Goal: Task Accomplishment & Management: Complete application form

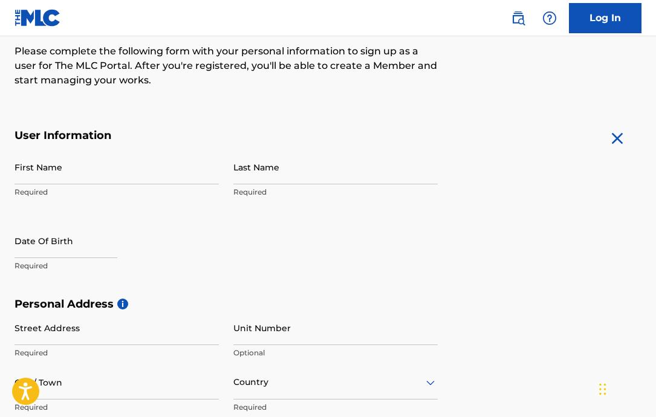
scroll to position [169, 0]
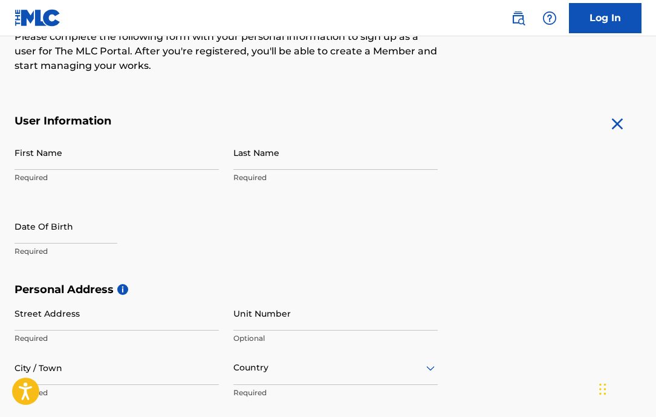
click at [41, 161] on input "First Name" at bounding box center [117, 152] width 204 height 34
type input "Lexi"
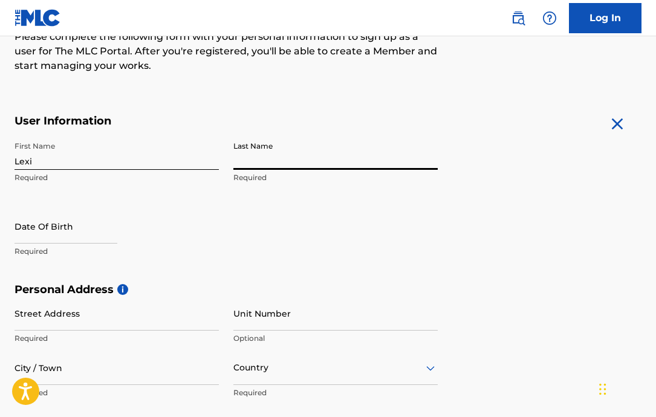
click at [262, 156] on input "Last Name" at bounding box center [335, 152] width 204 height 34
type input "[PERSON_NAME]"
select select "7"
select select "2025"
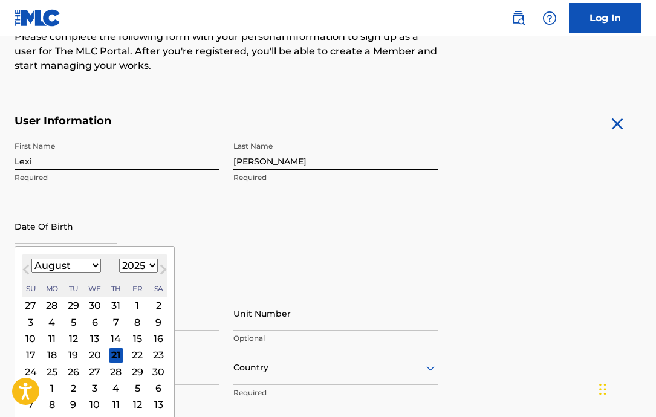
click at [50, 229] on input "text" at bounding box center [66, 226] width 103 height 34
click at [81, 261] on select "January February March April May June July August September October November De…" at bounding box center [66, 266] width 70 height 14
select select "10"
click at [31, 259] on select "January February March April May June July August September October November De…" at bounding box center [66, 266] width 70 height 14
click at [137, 261] on select "1899 1900 1901 1902 1903 1904 1905 1906 1907 1908 1909 1910 1911 1912 1913 1914…" at bounding box center [138, 266] width 39 height 14
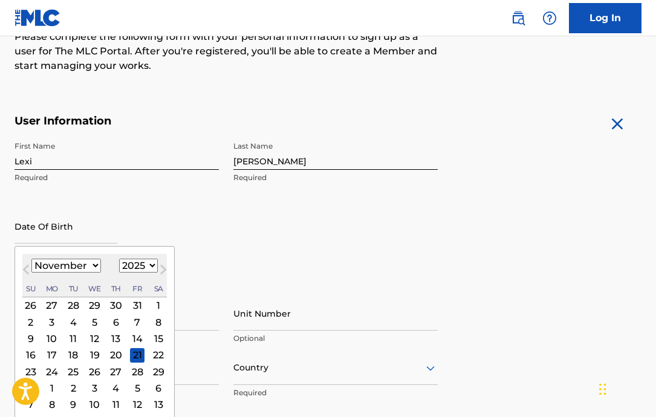
select select "2002"
click at [119, 259] on select "1899 1900 1901 1902 1903 1904 1905 1906 1907 1908 1909 1910 1911 1912 1913 1914…" at bounding box center [138, 266] width 39 height 14
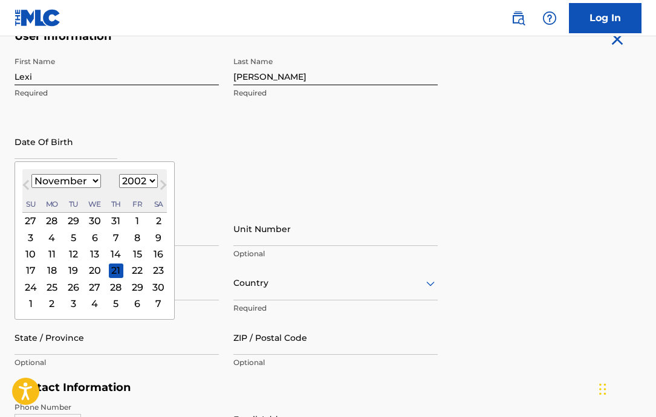
scroll to position [272, 0]
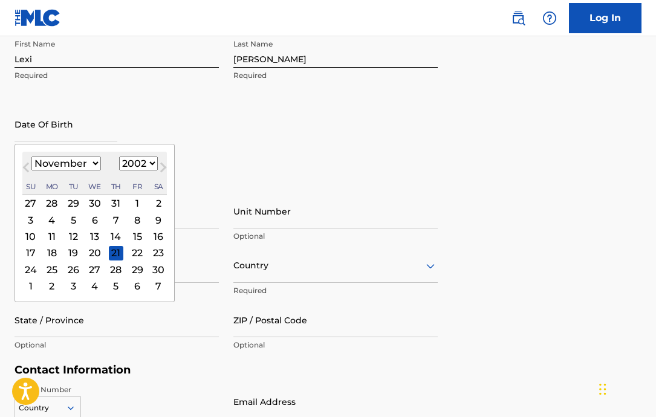
click at [54, 250] on div "18" at bounding box center [52, 253] width 15 height 15
type input "[DATE]"
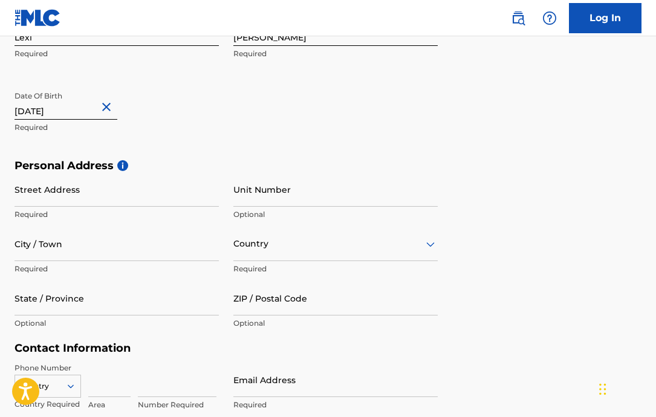
scroll to position [308, 0]
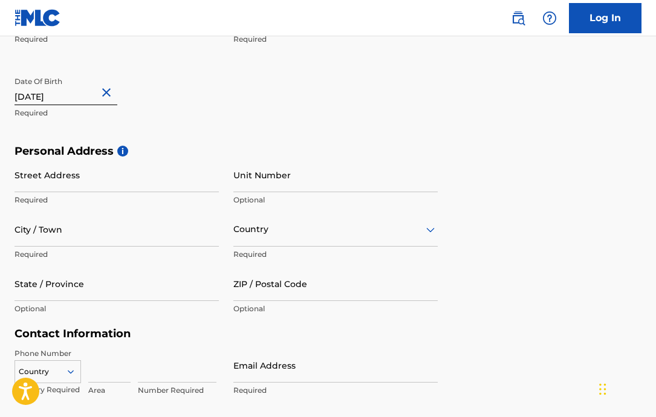
click at [141, 184] on input "Street Address" at bounding box center [117, 175] width 204 height 34
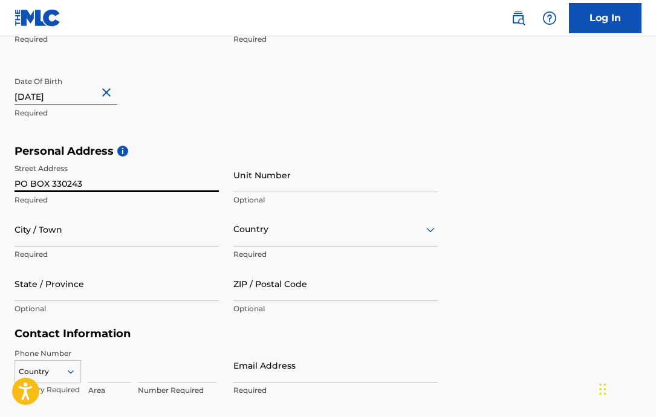
type input "PO BOX 330243"
click at [268, 186] on input "Unit Number" at bounding box center [335, 175] width 204 height 34
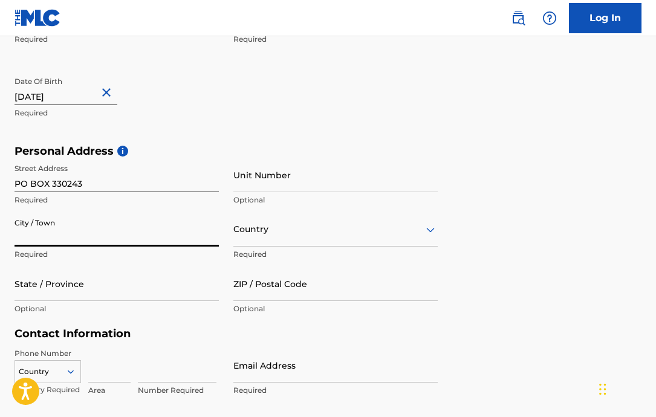
click at [96, 231] on input "City / Town" at bounding box center [117, 229] width 204 height 34
type input "[GEOGRAPHIC_DATA]"
click at [99, 296] on input "State / Province" at bounding box center [117, 284] width 204 height 34
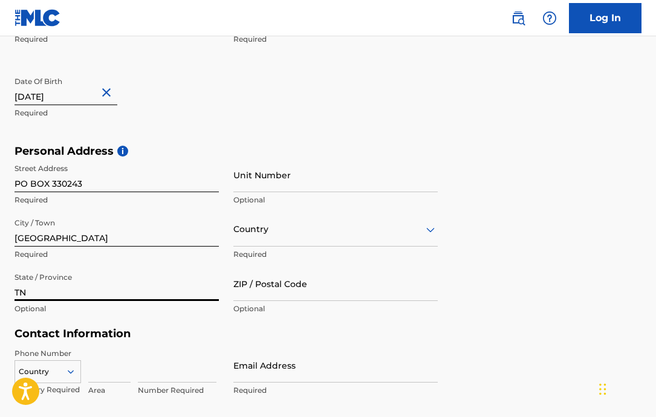
type input "TN"
click at [283, 290] on input "ZIP / Postal Code" at bounding box center [335, 284] width 204 height 34
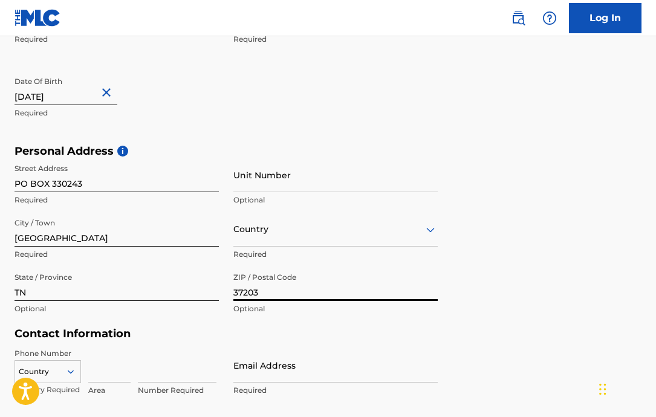
type input "37203"
click at [316, 247] on div "Country Required" at bounding box center [335, 239] width 204 height 54
click at [313, 227] on div "Country" at bounding box center [335, 229] width 204 height 34
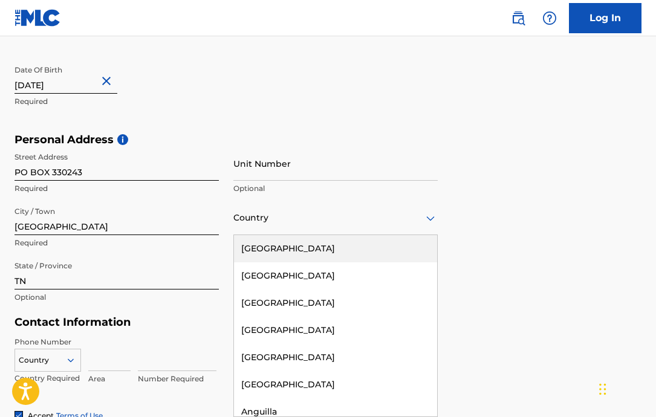
click at [288, 249] on div "[GEOGRAPHIC_DATA]" at bounding box center [335, 248] width 203 height 27
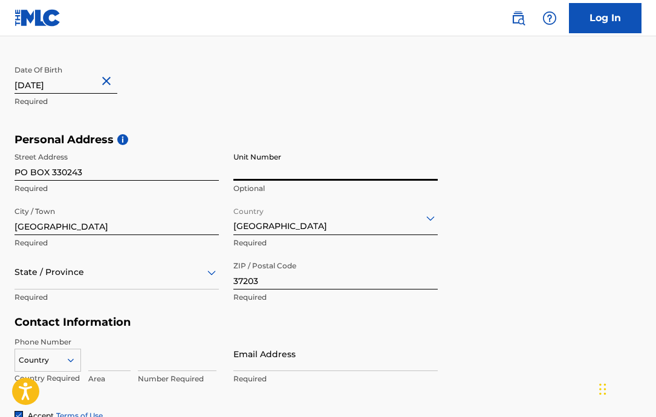
click at [291, 166] on input "Unit Number" at bounding box center [335, 163] width 204 height 34
click at [240, 126] on div "First Name [PERSON_NAME] Required Last Name [PERSON_NAME] Required Date Of Birt…" at bounding box center [226, 59] width 423 height 148
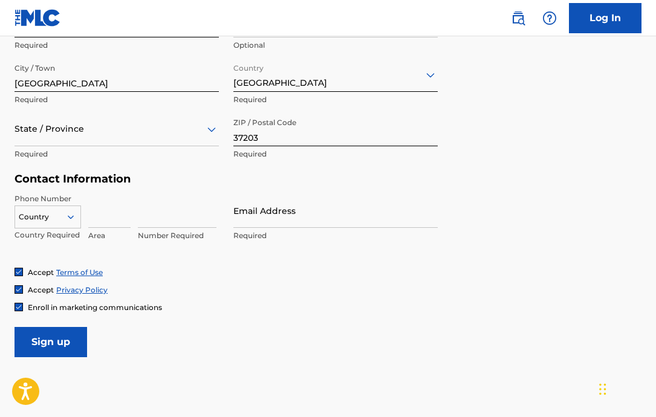
scroll to position [471, 0]
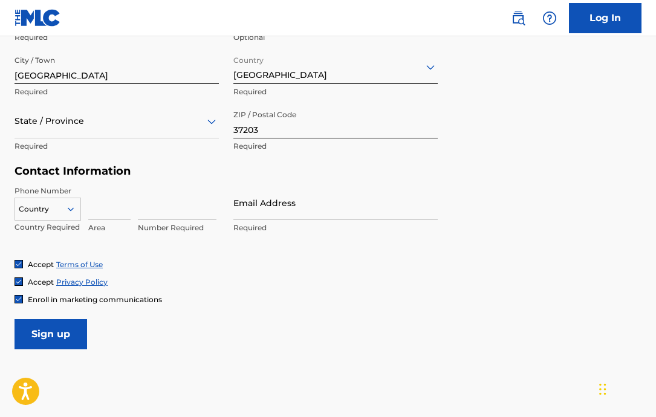
click at [108, 216] on input at bounding box center [109, 203] width 42 height 34
type input "1"
click at [178, 214] on input at bounding box center [177, 203] width 79 height 34
type input "9148498113"
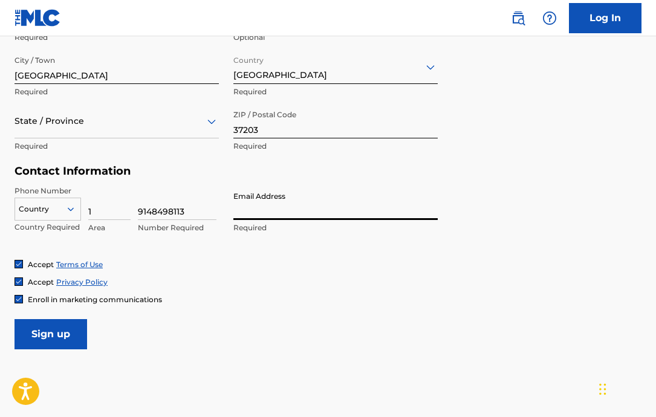
click at [236, 215] on input "Email Address" at bounding box center [335, 203] width 204 height 34
type input "[EMAIL_ADDRESS][DOMAIN_NAME]"
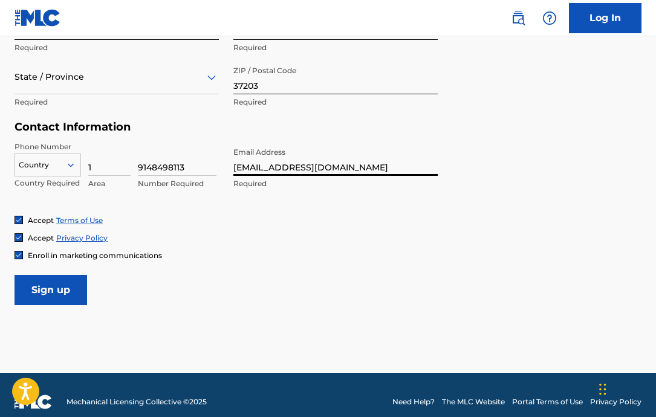
click at [47, 299] on input "Sign up" at bounding box center [51, 290] width 73 height 30
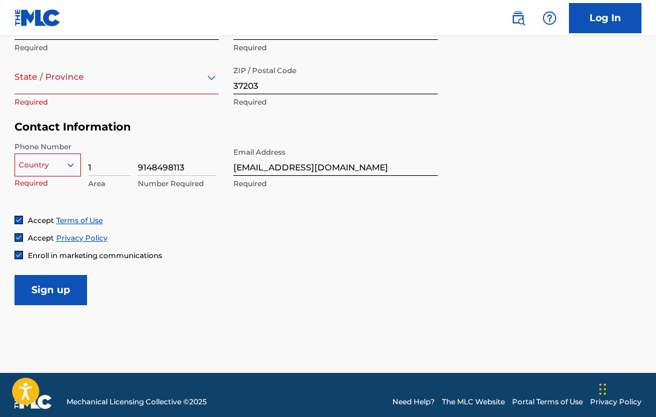
click at [44, 160] on div at bounding box center [47, 164] width 65 height 13
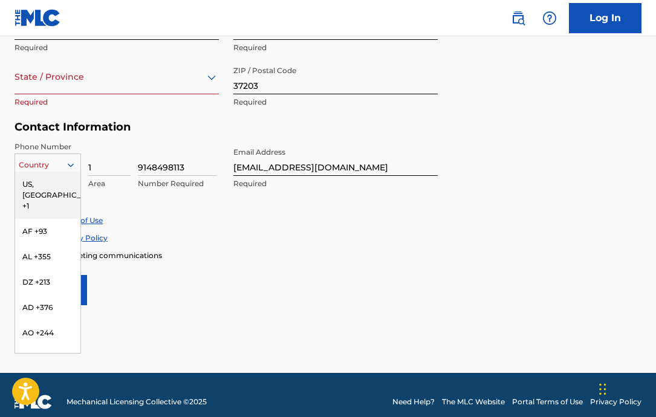
click at [44, 183] on div "US, [GEOGRAPHIC_DATA] +1" at bounding box center [47, 195] width 65 height 47
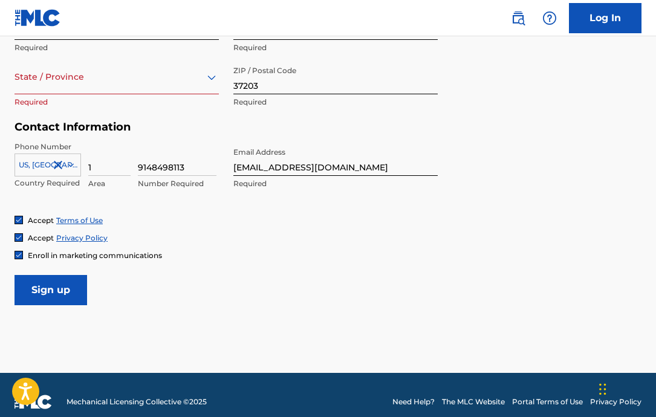
click at [42, 293] on input "Sign up" at bounding box center [51, 290] width 73 height 30
click at [148, 168] on input "9148498113" at bounding box center [177, 159] width 79 height 34
type input "8498113"
click at [117, 169] on input "1" at bounding box center [109, 159] width 42 height 34
type input "914"
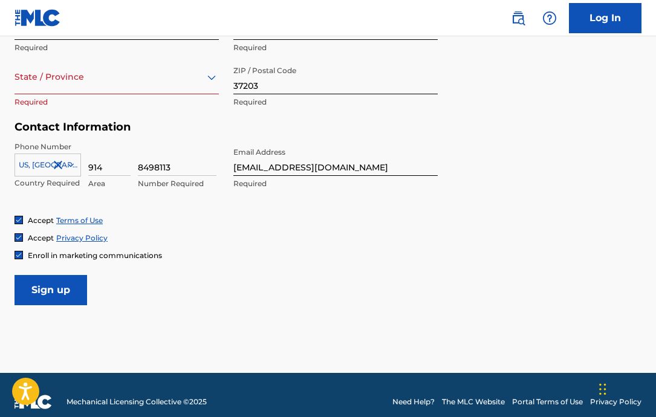
click at [32, 287] on input "Sign up" at bounding box center [51, 290] width 73 height 30
click at [60, 94] on div "State / Province Required" at bounding box center [117, 87] width 204 height 54
click at [60, 87] on div "State / Province" at bounding box center [117, 77] width 204 height 34
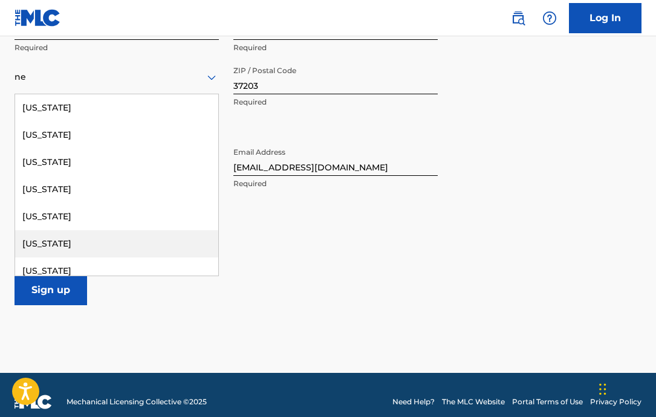
type input "n"
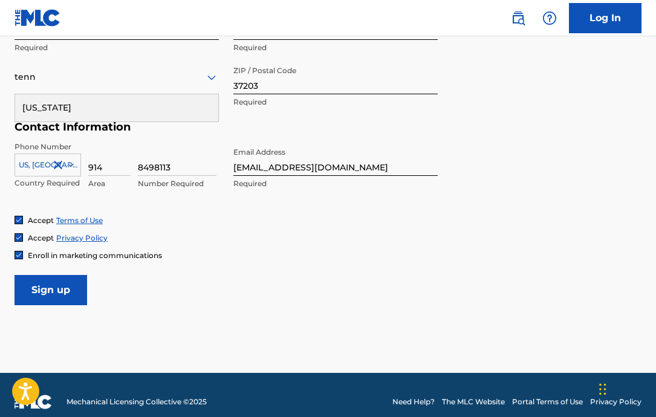
type input "tenne"
click at [57, 102] on div "[US_STATE]" at bounding box center [116, 107] width 203 height 27
click at [50, 298] on input "Sign up" at bounding box center [51, 290] width 73 height 30
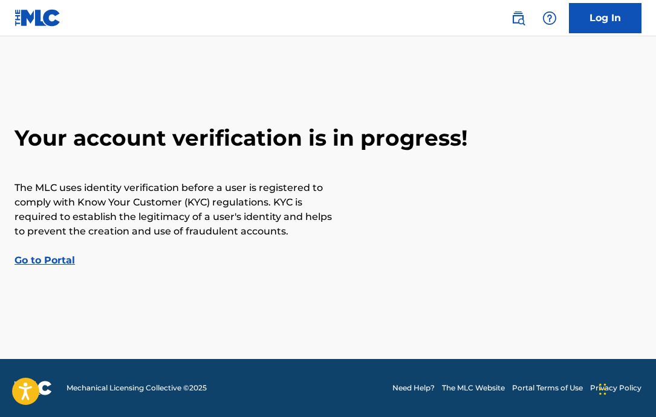
click at [59, 259] on link "Go to Portal" at bounding box center [45, 260] width 60 height 11
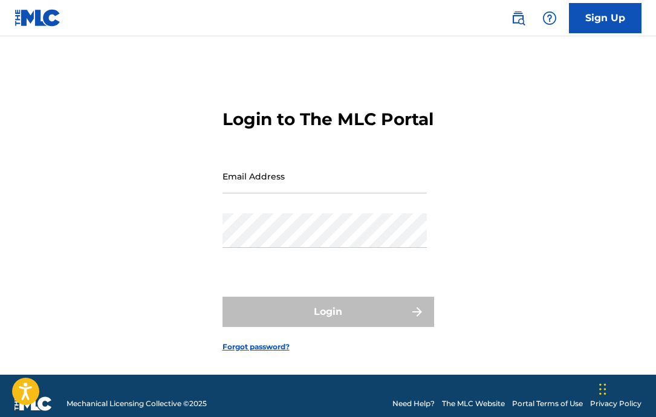
click at [276, 194] on input "Email Address" at bounding box center [325, 176] width 204 height 34
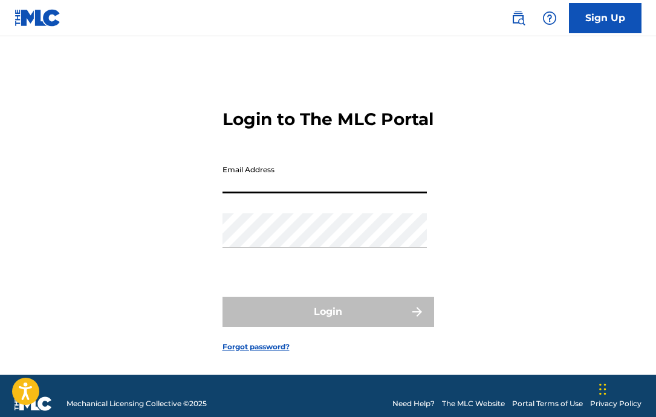
click at [324, 375] on form "Login to The MLC Portal Email Address Password Login Forgot password?" at bounding box center [329, 221] width 212 height 308
click at [295, 193] on input "Email Address" at bounding box center [325, 176] width 204 height 34
type input "[EMAIL_ADDRESS][DOMAIN_NAME]"
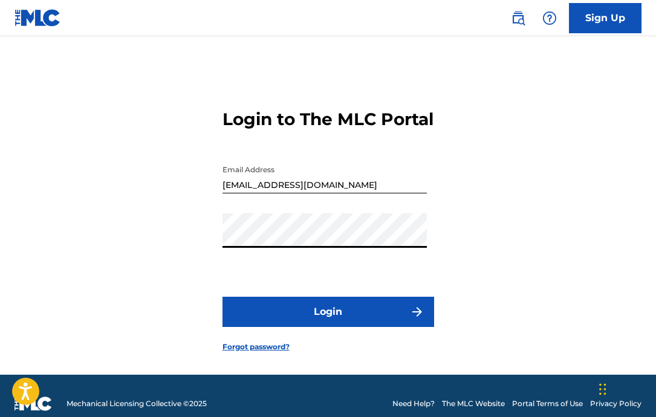
click at [223, 297] on button "Login" at bounding box center [329, 312] width 212 height 30
click at [353, 327] on button "Login" at bounding box center [329, 312] width 212 height 30
click at [223, 297] on button "Login" at bounding box center [329, 312] width 212 height 30
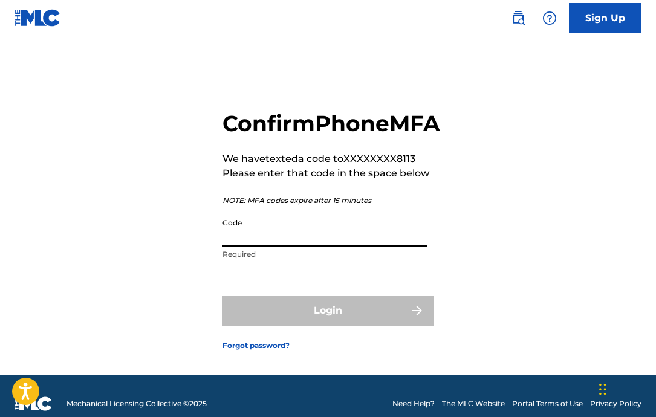
click at [261, 247] on input "Code" at bounding box center [325, 229] width 204 height 34
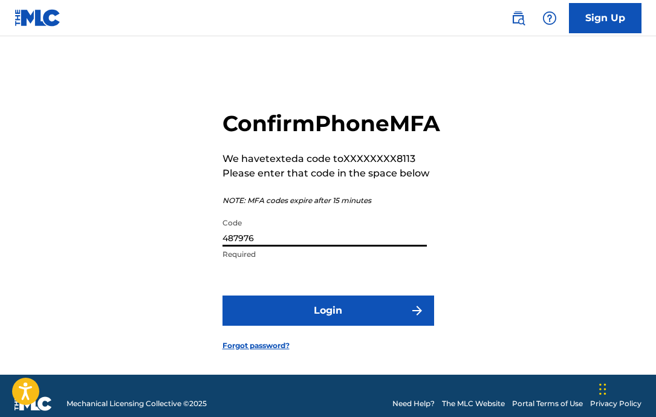
type input "487976"
click at [223, 296] on button "Login" at bounding box center [329, 311] width 212 height 30
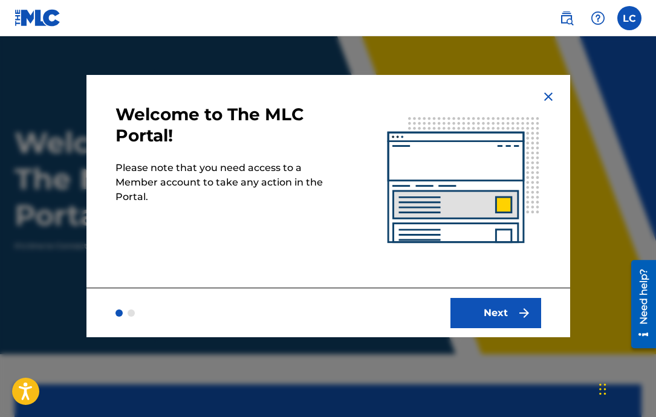
click at [478, 308] on button "Next" at bounding box center [496, 313] width 91 height 30
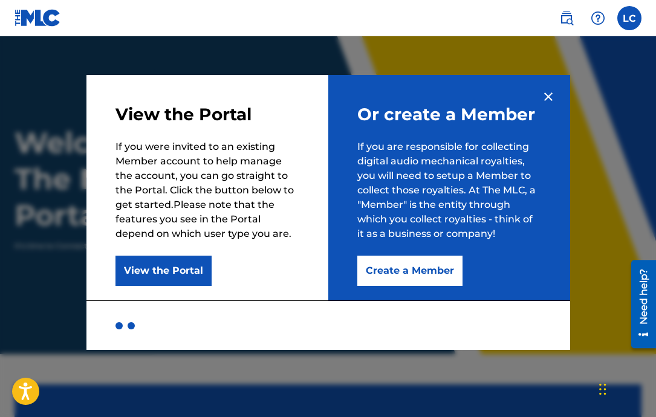
click at [383, 265] on button "Create a Member" at bounding box center [409, 271] width 105 height 30
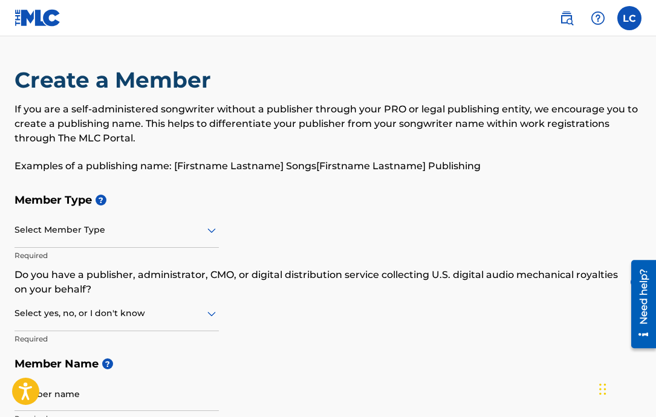
click at [129, 224] on div at bounding box center [117, 230] width 204 height 15
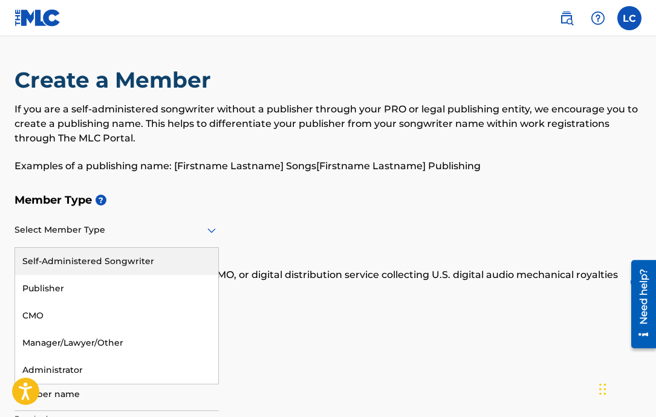
click at [77, 258] on div "Self-Administered Songwriter" at bounding box center [116, 261] width 203 height 27
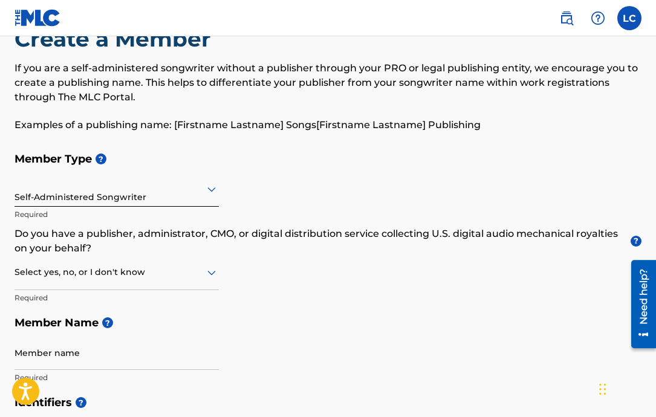
scroll to position [89, 0]
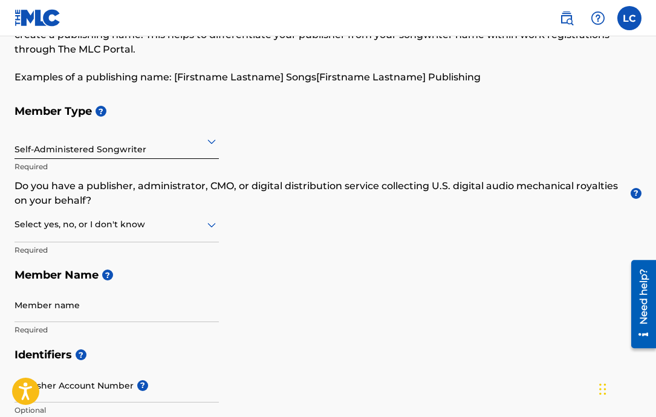
click at [155, 225] on div at bounding box center [117, 224] width 204 height 15
click at [56, 278] on div "No" at bounding box center [116, 283] width 203 height 27
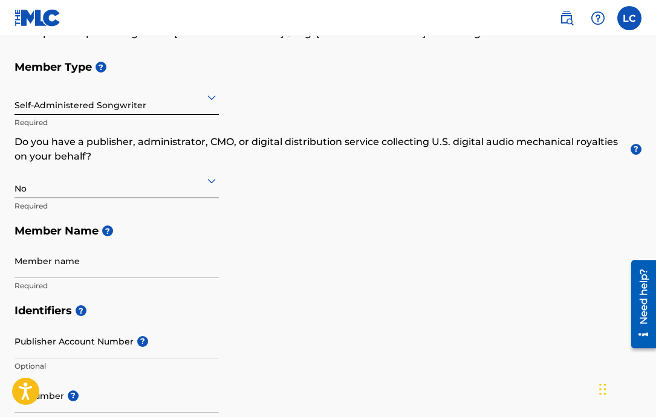
scroll to position [164, 0]
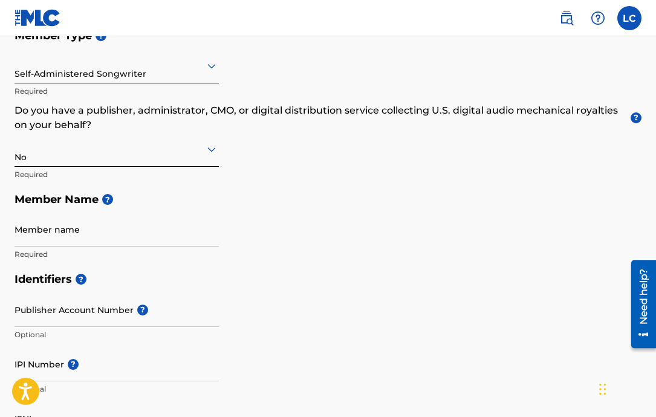
click at [126, 233] on input "Member name" at bounding box center [117, 229] width 204 height 34
type input "[PERSON_NAME]"
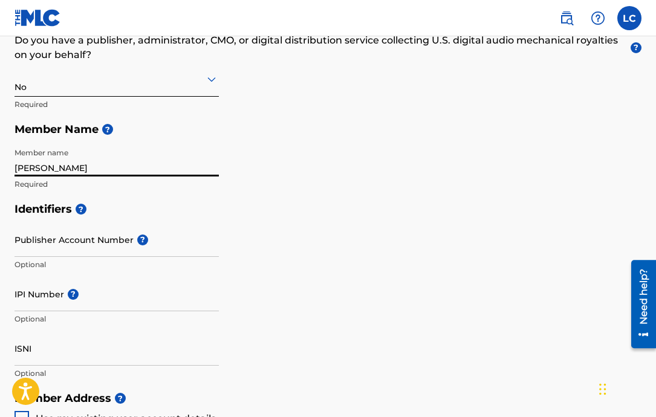
scroll to position [238, 0]
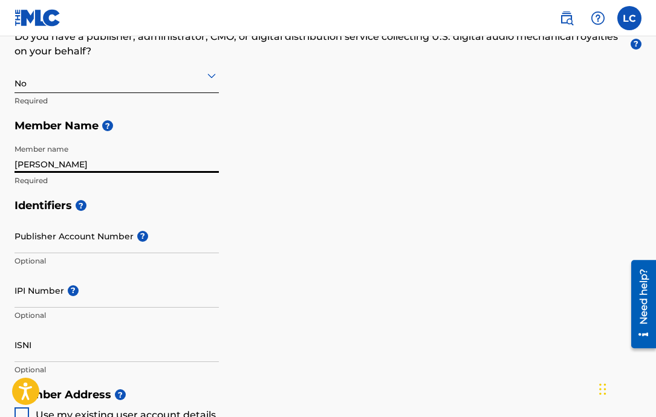
click at [64, 295] on span "?" at bounding box center [71, 290] width 15 height 11
click at [64, 295] on input "IPI Number ?" at bounding box center [117, 290] width 204 height 34
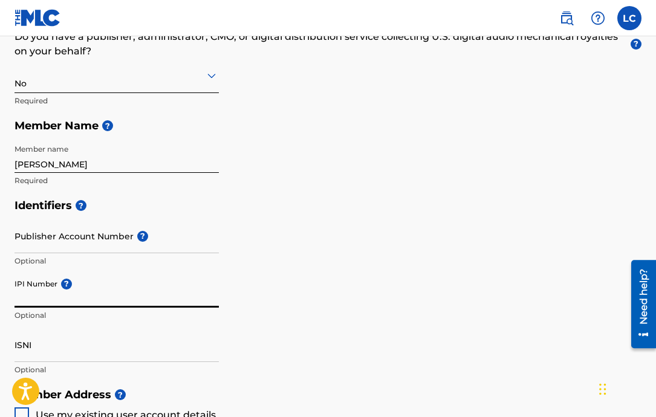
paste input "551212547"
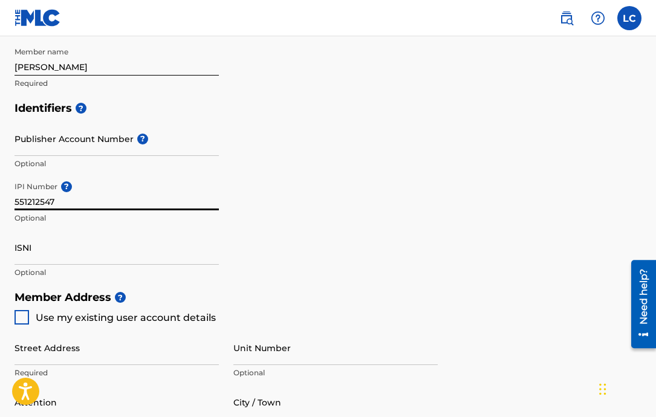
scroll to position [345, 0]
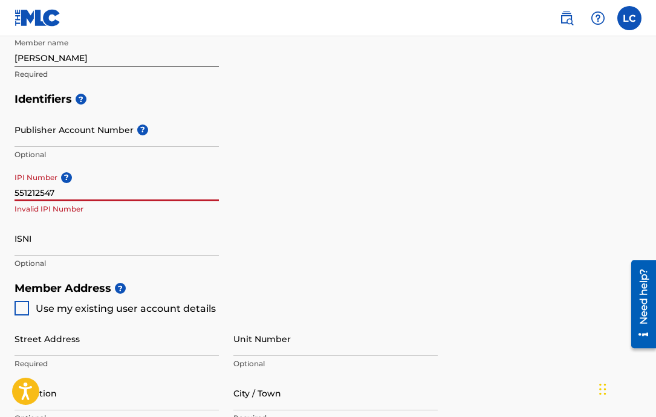
type input "551212547"
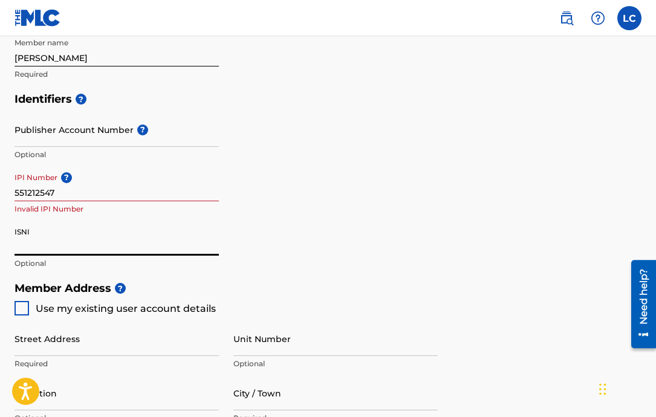
click at [36, 246] on input "ISNI" at bounding box center [117, 238] width 204 height 34
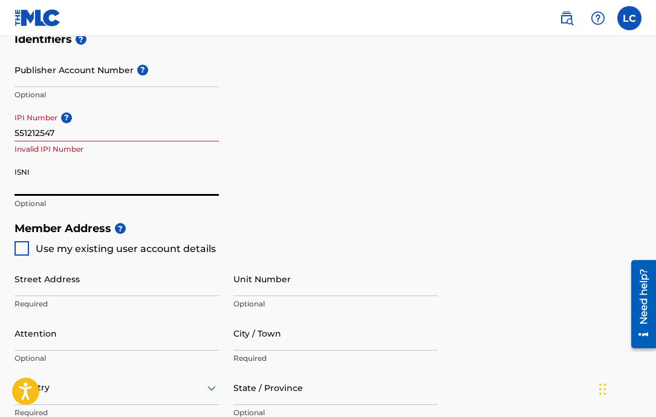
scroll to position [460, 0]
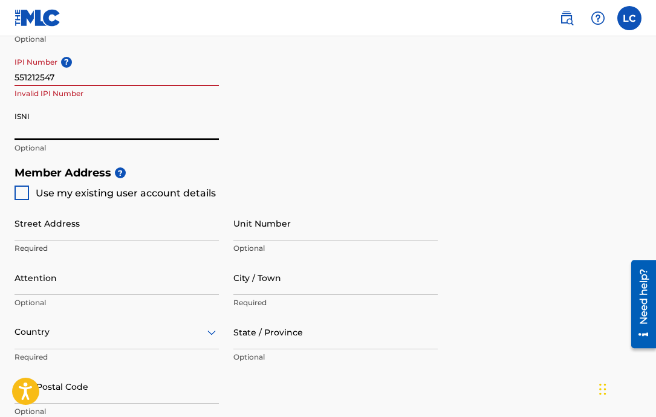
click at [50, 229] on input "Street Address" at bounding box center [117, 223] width 204 height 34
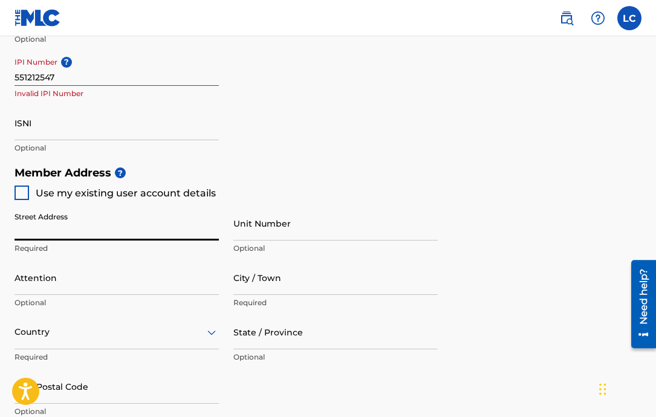
type input "PO BOX 330243"
click at [43, 283] on input "Attention" at bounding box center [117, 278] width 204 height 34
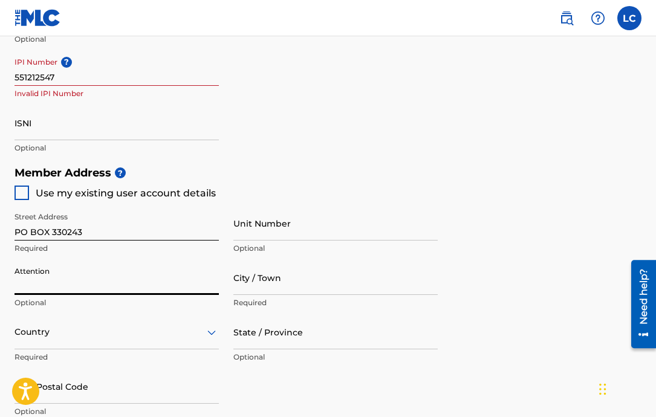
click at [246, 276] on input "City / Town" at bounding box center [335, 278] width 204 height 34
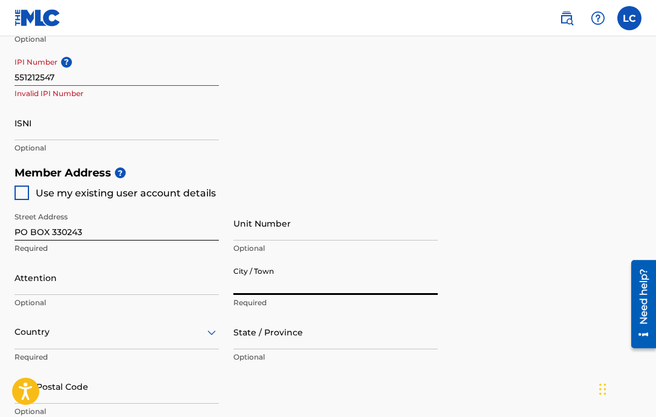
type input "[GEOGRAPHIC_DATA]"
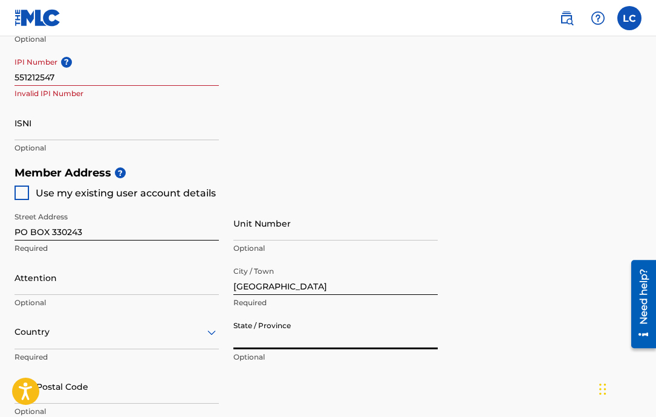
click at [305, 332] on input "State / Province" at bounding box center [335, 332] width 204 height 34
type input "[US_STATE]"
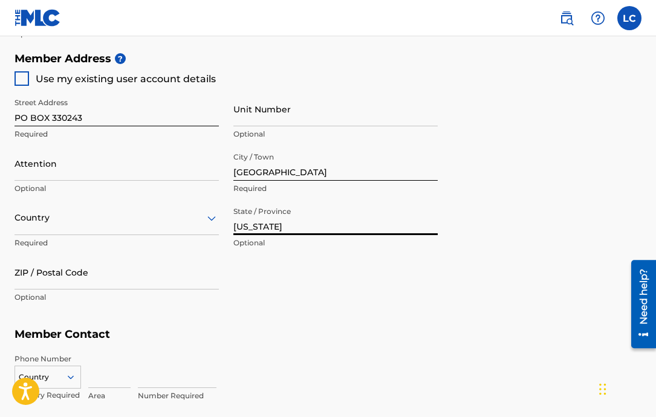
click at [90, 235] on div "Country" at bounding box center [117, 218] width 204 height 34
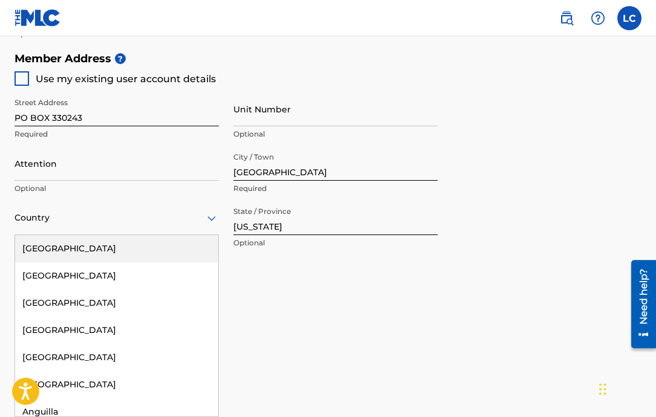
click at [93, 249] on div "[GEOGRAPHIC_DATA]" at bounding box center [116, 248] width 203 height 27
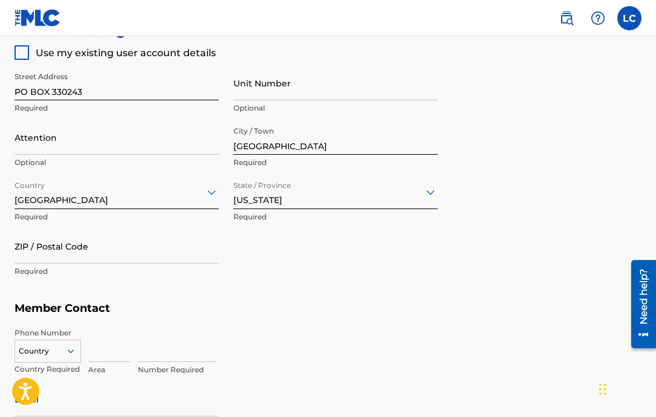
scroll to position [622, 0]
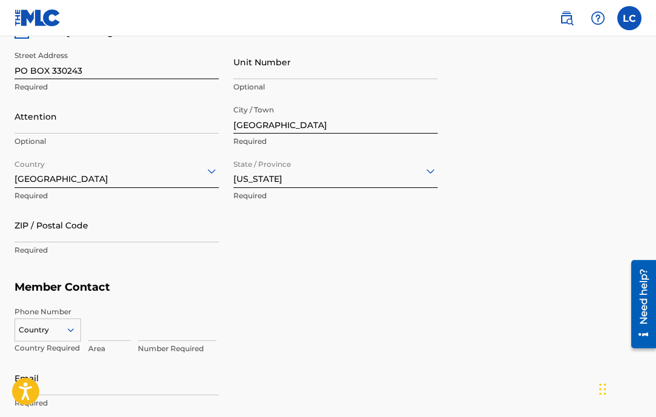
click at [115, 236] on input "ZIP / Postal Code" at bounding box center [117, 225] width 204 height 34
type input "37203"
click at [96, 337] on input at bounding box center [109, 324] width 42 height 34
click at [64, 329] on div "Country" at bounding box center [48, 328] width 67 height 18
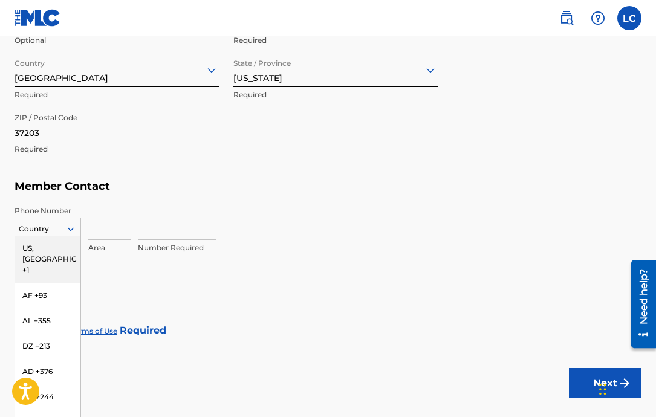
click at [67, 244] on div "US, [GEOGRAPHIC_DATA] +1" at bounding box center [47, 259] width 65 height 47
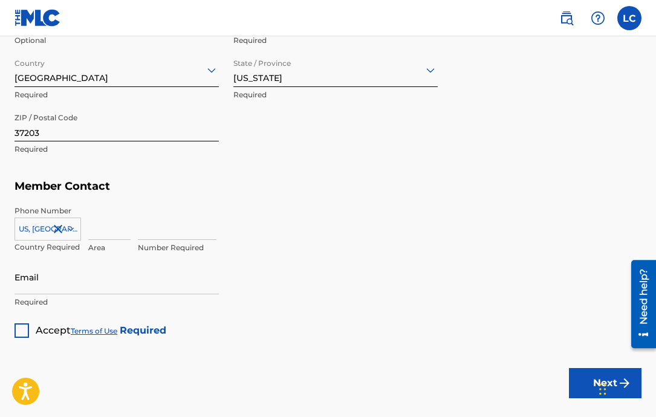
click at [100, 227] on input at bounding box center [109, 223] width 42 height 34
type input "914"
click at [163, 229] on input at bounding box center [177, 223] width 79 height 34
type input "8498113"
click at [103, 278] on input "Email" at bounding box center [117, 277] width 204 height 34
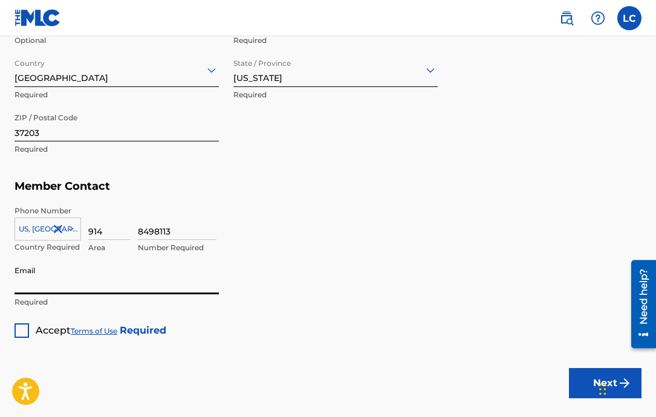
type input "[EMAIL_ADDRESS][DOMAIN_NAME]"
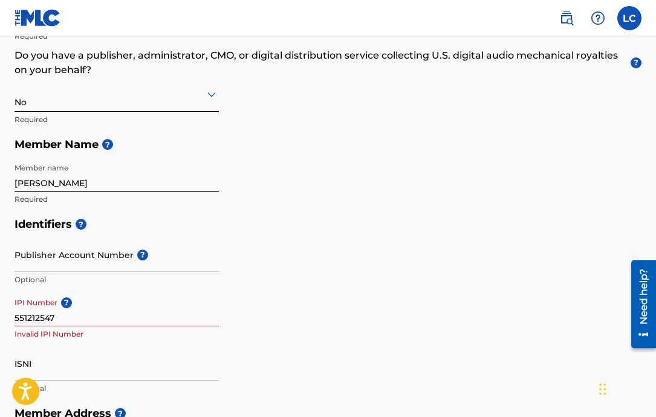
scroll to position [223, 0]
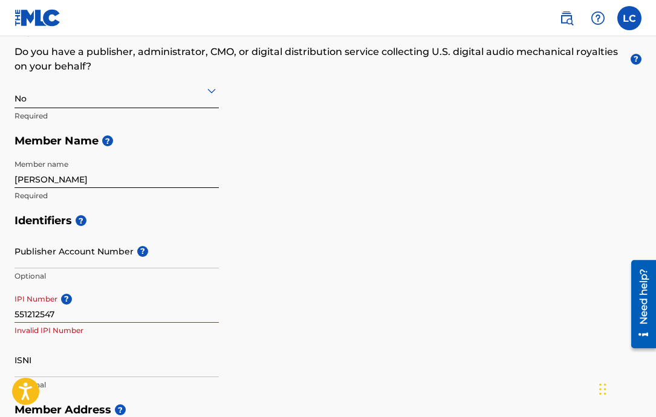
click at [176, 215] on h5 "Identifiers ?" at bounding box center [328, 221] width 627 height 26
click at [120, 181] on input "[PERSON_NAME]" at bounding box center [117, 171] width 204 height 34
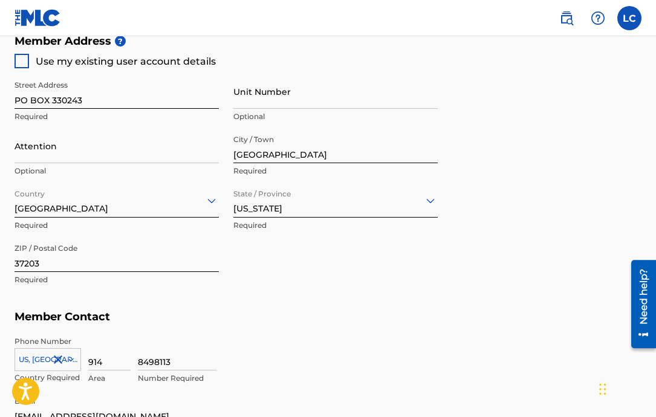
scroll to position [792, 0]
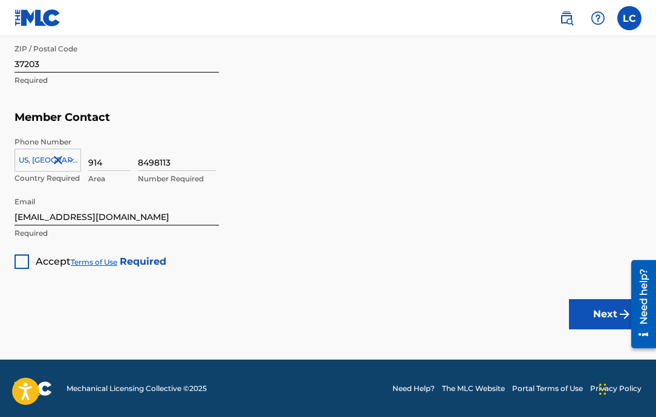
type input "[PERSON_NAME]"
click at [26, 256] on div at bounding box center [22, 262] width 15 height 15
click at [578, 310] on button "Next" at bounding box center [605, 314] width 73 height 30
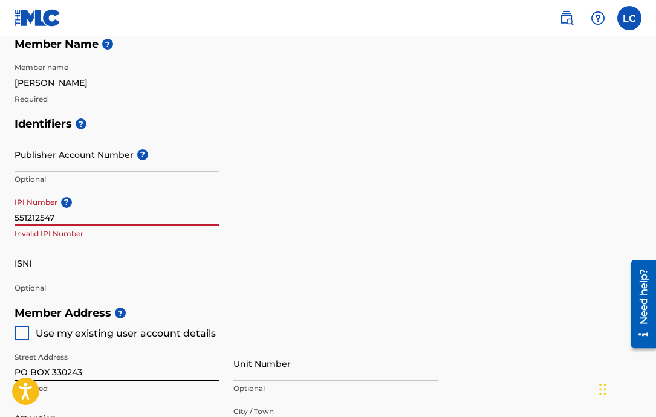
click at [68, 213] on input "551212547" at bounding box center [117, 209] width 204 height 34
paste input "01301042432"
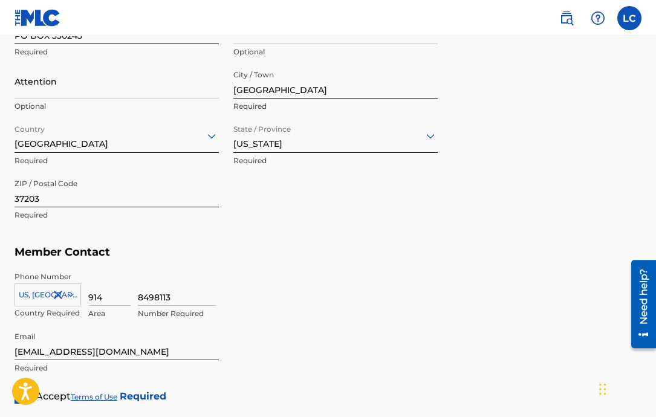
scroll to position [792, 0]
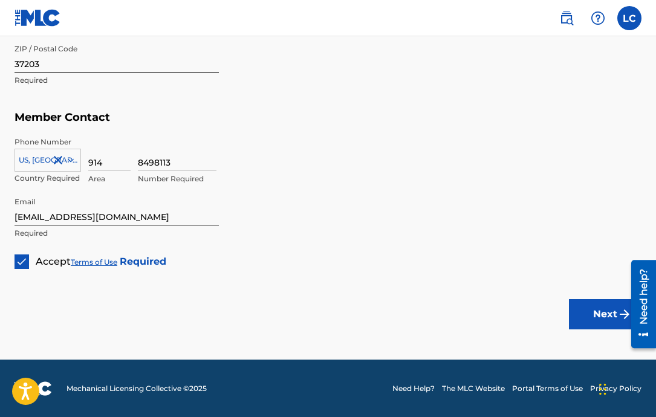
type input "01301042432"
click at [595, 313] on button "Next" at bounding box center [605, 314] width 73 height 30
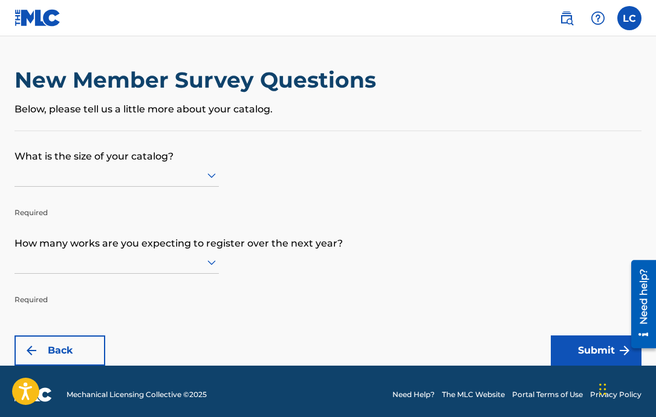
click at [96, 180] on div at bounding box center [117, 175] width 204 height 15
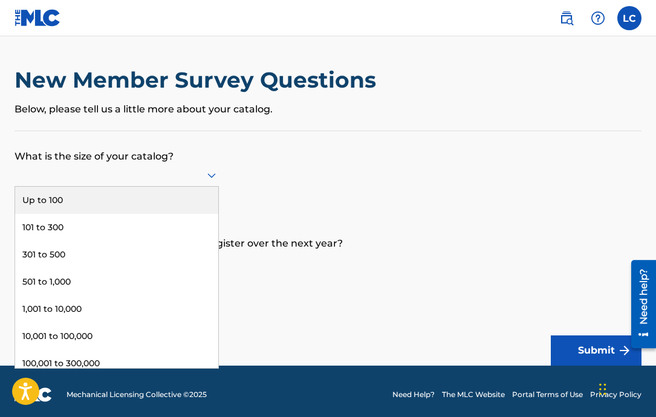
click at [140, 141] on p "What is the size of your catalog?" at bounding box center [328, 147] width 627 height 33
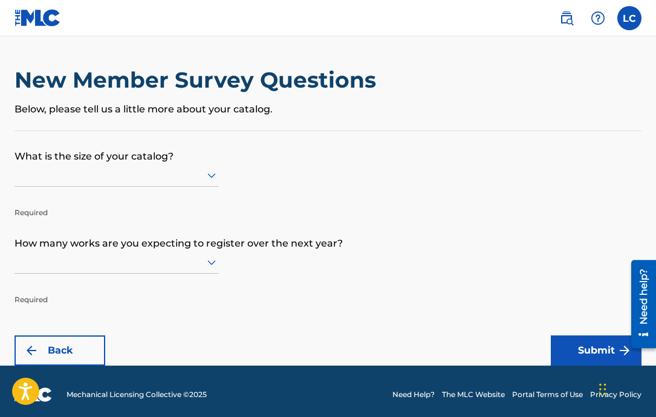
click at [94, 176] on div at bounding box center [117, 175] width 204 height 15
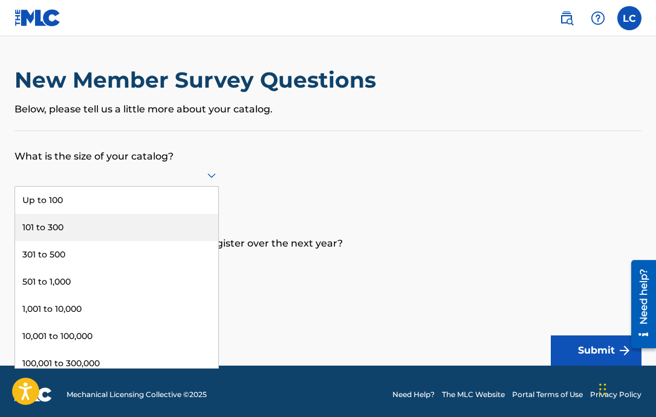
click at [82, 224] on div "101 to 300" at bounding box center [116, 227] width 203 height 27
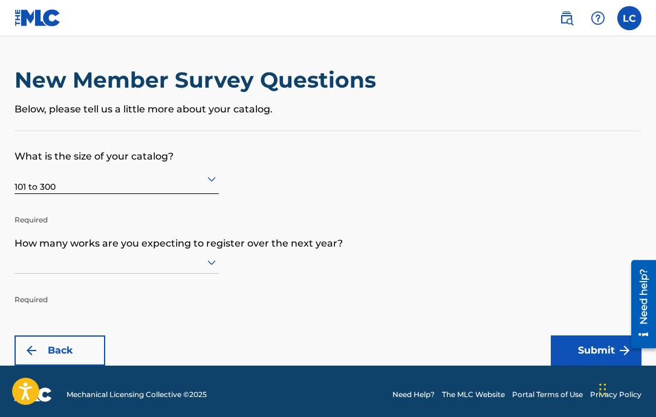
scroll to position [7, 0]
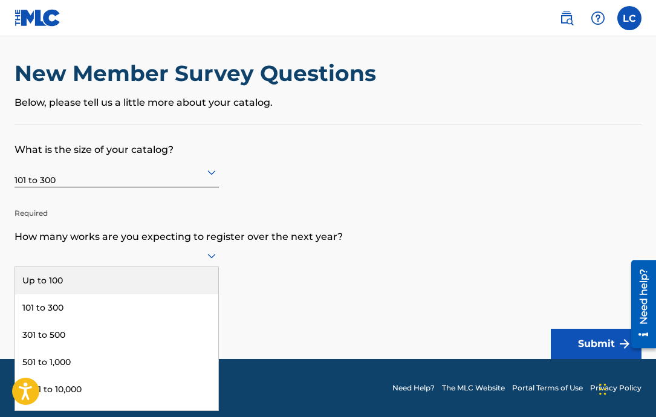
click at [171, 249] on div at bounding box center [117, 255] width 204 height 15
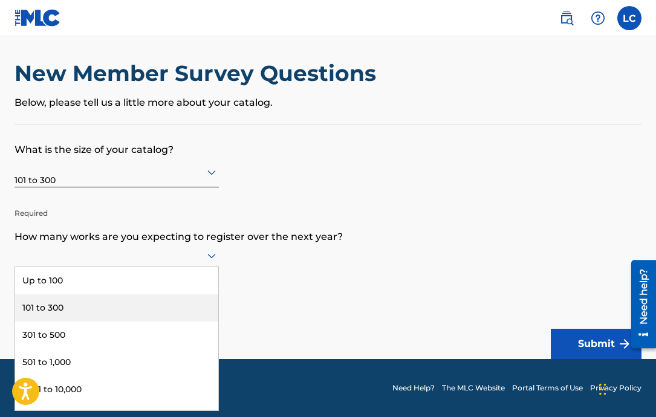
click at [96, 303] on div "101 to 300" at bounding box center [116, 308] width 203 height 27
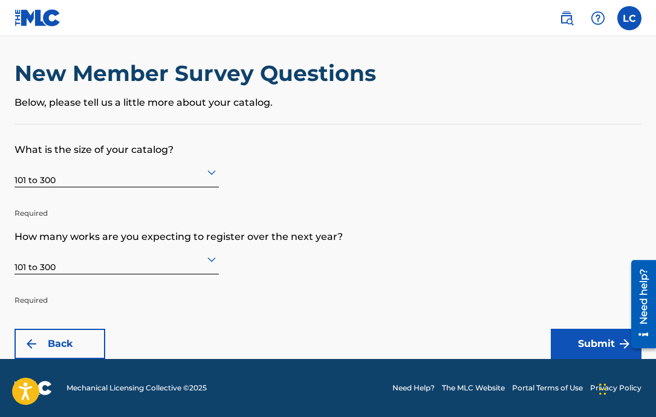
click at [572, 340] on button "Submit" at bounding box center [596, 344] width 91 height 30
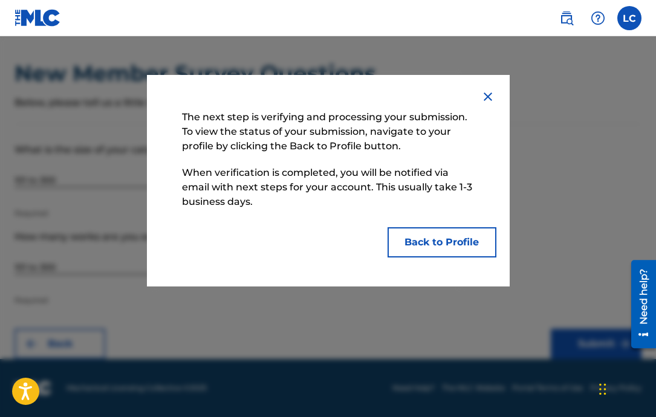
click at [452, 246] on button "Back to Profile" at bounding box center [442, 242] width 109 height 30
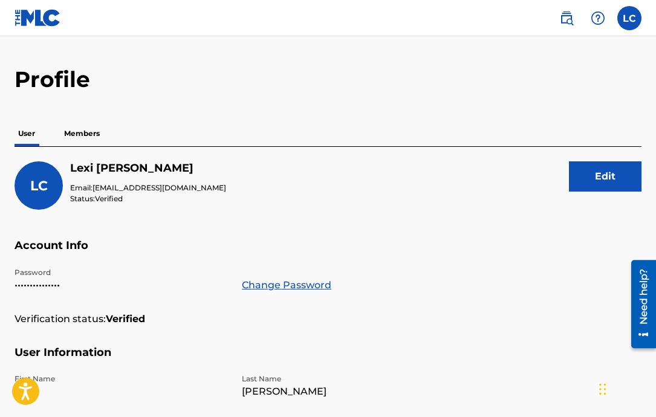
scroll to position [65, 0]
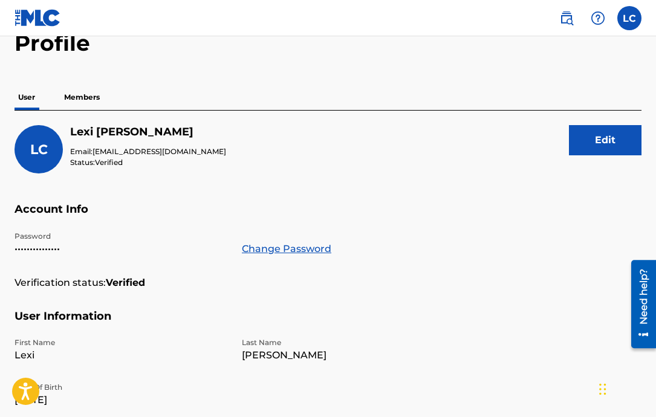
click at [614, 149] on button "Edit" at bounding box center [605, 140] width 73 height 30
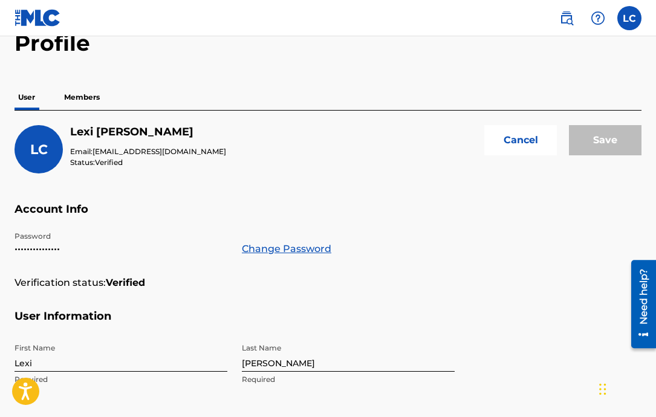
click at [37, 146] on span "LC" at bounding box center [39, 150] width 18 height 16
click at [525, 134] on button "Cancel" at bounding box center [520, 140] width 73 height 30
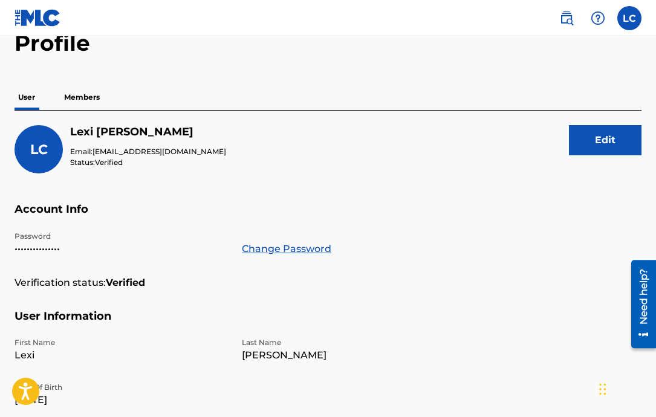
click at [604, 145] on button "Edit" at bounding box center [605, 140] width 73 height 30
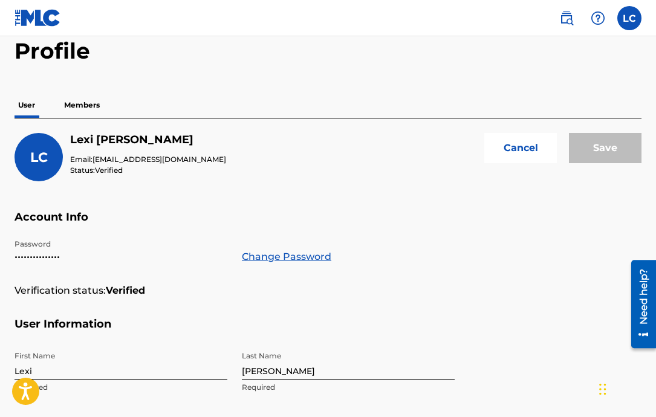
scroll to position [0, 0]
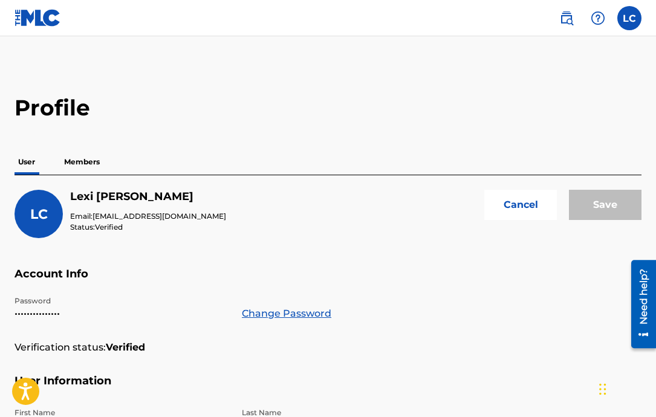
click at [516, 204] on button "Cancel" at bounding box center [520, 205] width 73 height 30
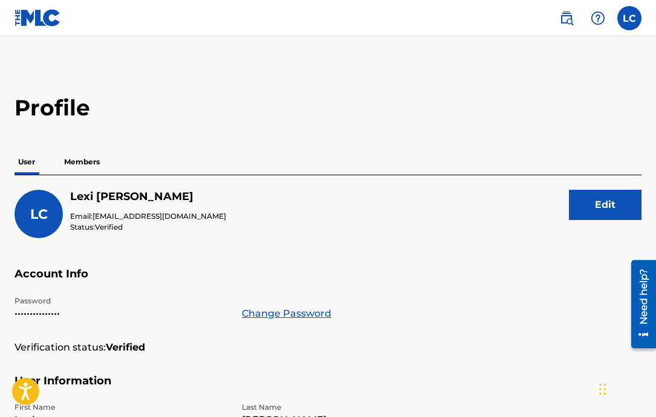
click at [68, 164] on p "Members" at bounding box center [81, 161] width 43 height 25
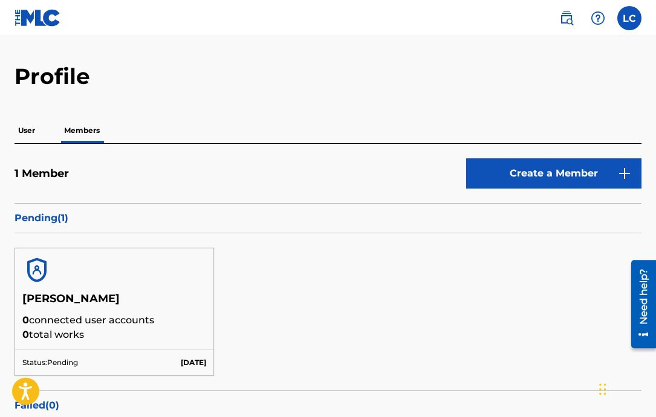
scroll to position [44, 0]
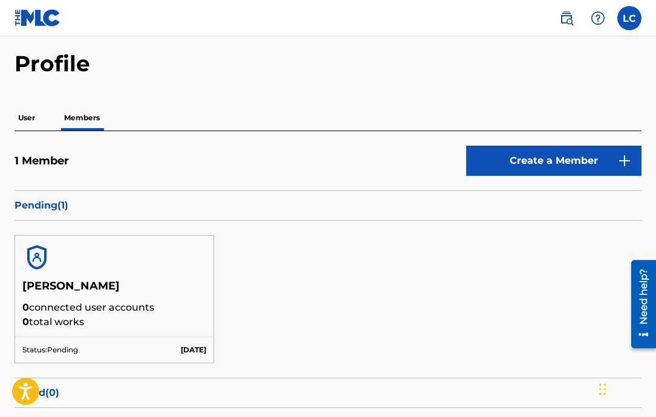
click at [91, 301] on p "0 connected user accounts" at bounding box center [114, 308] width 184 height 15
click at [47, 195] on div "Pending ( 1 )" at bounding box center [328, 206] width 627 height 30
click at [61, 246] on div at bounding box center [114, 258] width 198 height 44
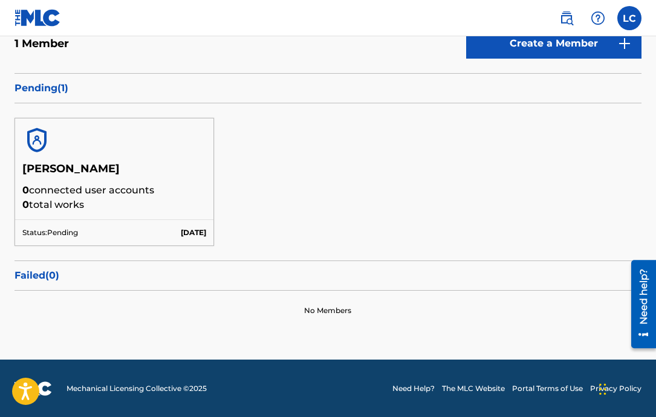
click at [117, 217] on div "[PERSON_NAME] 0 connected user accounts 0 total works" at bounding box center [114, 190] width 198 height 57
click at [181, 232] on p "[DATE]" at bounding box center [193, 232] width 25 height 11
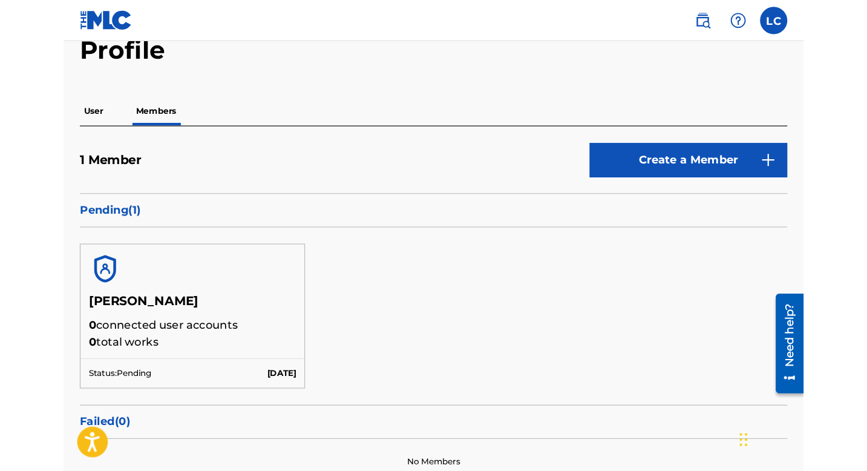
scroll to position [0, 0]
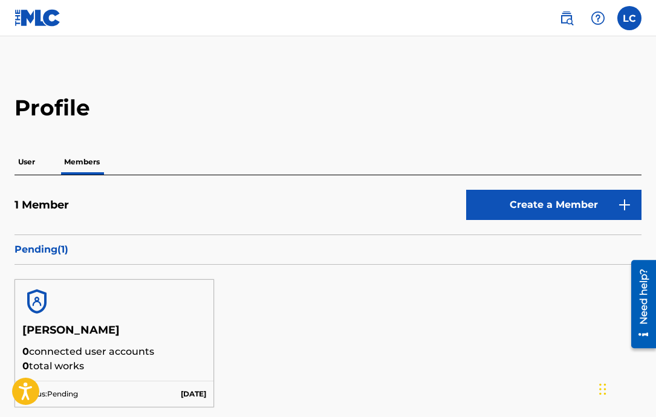
click at [615, 13] on div "LC LC [PERSON_NAME] [EMAIL_ADDRESS][DOMAIN_NAME] Notification Preferences Profi…" at bounding box center [594, 18] width 94 height 24
click at [639, 22] on label at bounding box center [629, 18] width 24 height 24
click at [630, 18] on input "LC [PERSON_NAME] [EMAIL_ADDRESS][DOMAIN_NAME] Notification Preferences Profile …" at bounding box center [630, 18] width 0 height 0
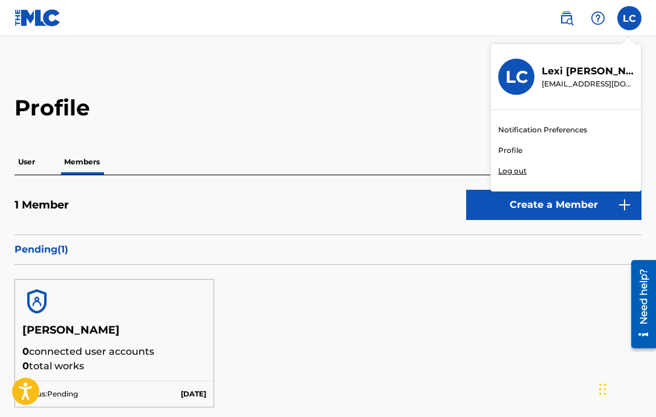
click at [432, 138] on div "Profile User Members 1 Member Create a Member Pending ( 1 ) [PERSON_NAME] 0 con…" at bounding box center [328, 293] width 656 height 398
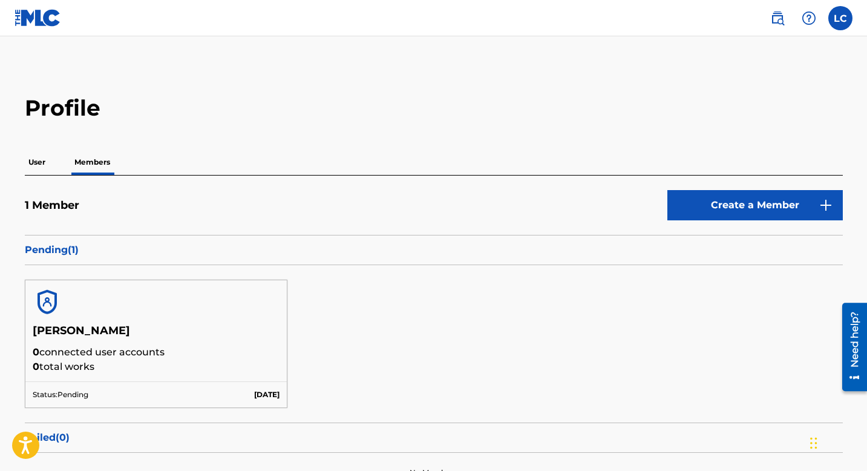
scroll to position [108, 0]
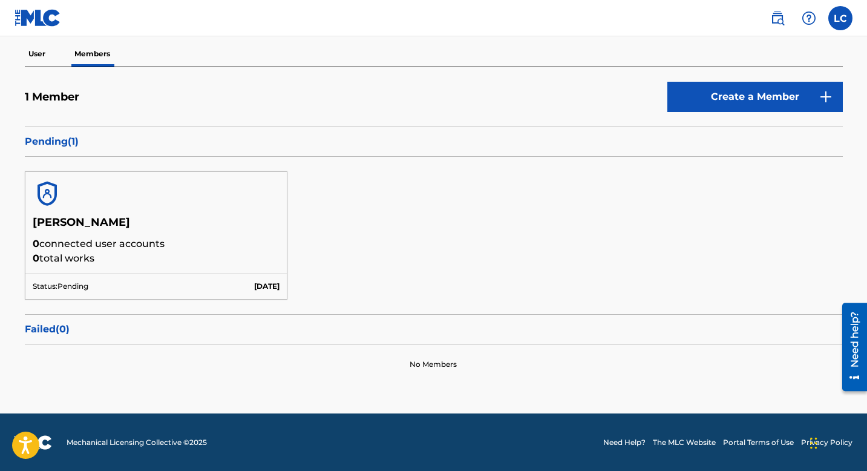
click at [162, 201] on div at bounding box center [156, 194] width 262 height 44
click at [127, 237] on p "0 connected user accounts" at bounding box center [156, 243] width 247 height 15
click at [63, 294] on div "Status: Pending [DATE]" at bounding box center [156, 286] width 262 height 26
click at [58, 336] on div "Failed ( 0 )" at bounding box center [434, 329] width 818 height 30
click at [117, 259] on p "0 total works" at bounding box center [156, 258] width 247 height 15
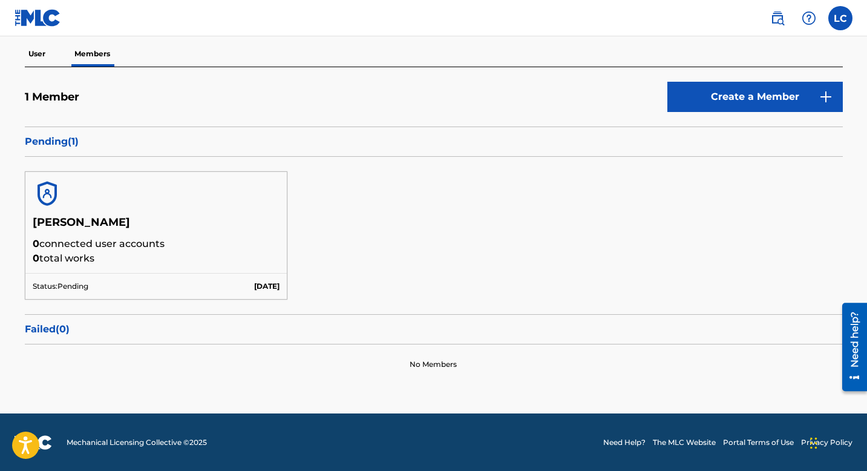
click at [117, 259] on p "0 total works" at bounding box center [156, 258] width 247 height 15
